Goal: Task Accomplishment & Management: Manage account settings

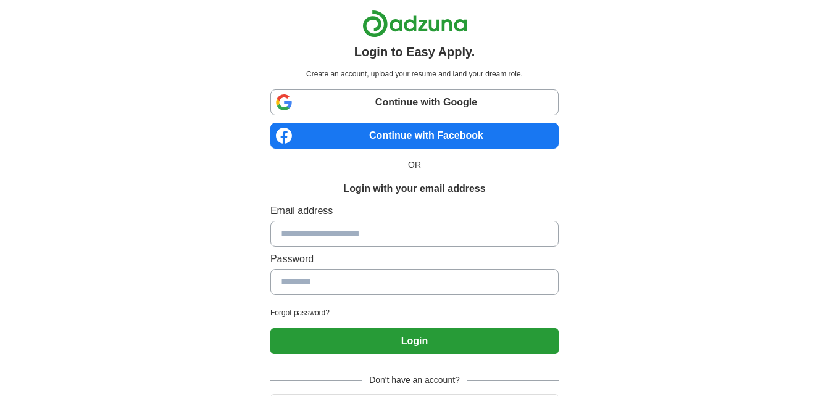
click at [410, 139] on link "Continue with Facebook" at bounding box center [414, 136] width 288 height 26
click at [462, 133] on link "Continue with Facebook" at bounding box center [414, 136] width 288 height 26
click at [459, 132] on link "Continue with Facebook" at bounding box center [414, 136] width 288 height 26
click at [418, 136] on link "Continue with Facebook" at bounding box center [414, 136] width 288 height 26
click at [370, 136] on link "Continue with Facebook" at bounding box center [414, 136] width 288 height 26
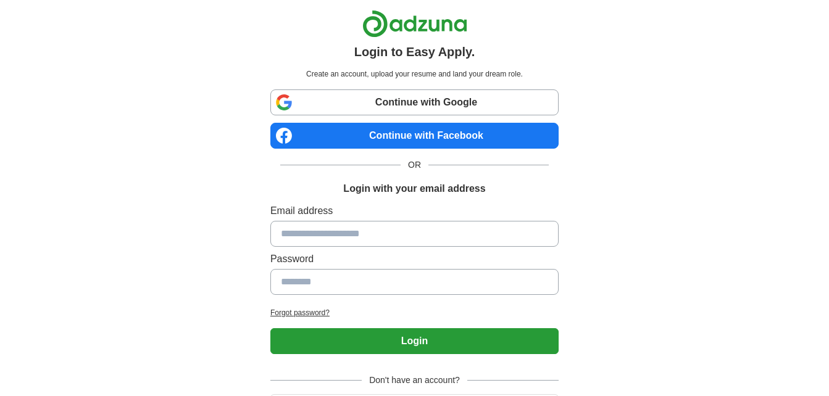
click at [394, 136] on link "Continue with Facebook" at bounding box center [414, 136] width 288 height 26
click at [437, 137] on link "Continue with Facebook" at bounding box center [414, 136] width 288 height 26
click at [419, 134] on link "Continue with Facebook" at bounding box center [414, 136] width 288 height 26
click at [410, 135] on link "Continue with Facebook" at bounding box center [414, 136] width 288 height 26
click at [417, 138] on link "Continue with Facebook" at bounding box center [414, 136] width 288 height 26
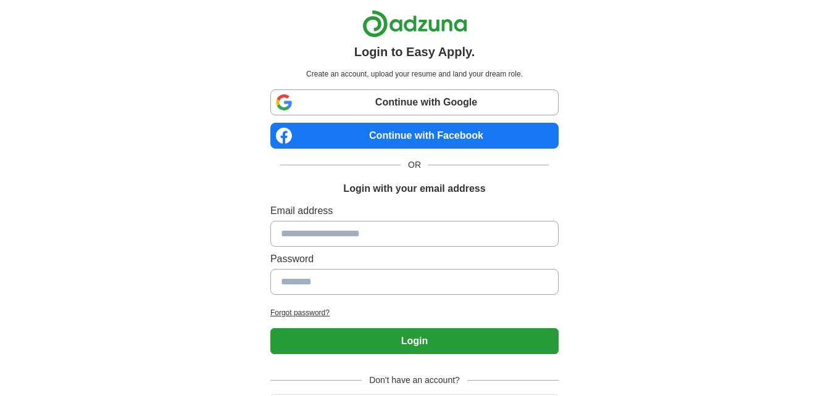
click at [462, 135] on link "Continue with Facebook" at bounding box center [414, 136] width 288 height 26
click at [468, 135] on link "Continue with Facebook" at bounding box center [414, 136] width 288 height 26
